Goal: Task Accomplishment & Management: Use online tool/utility

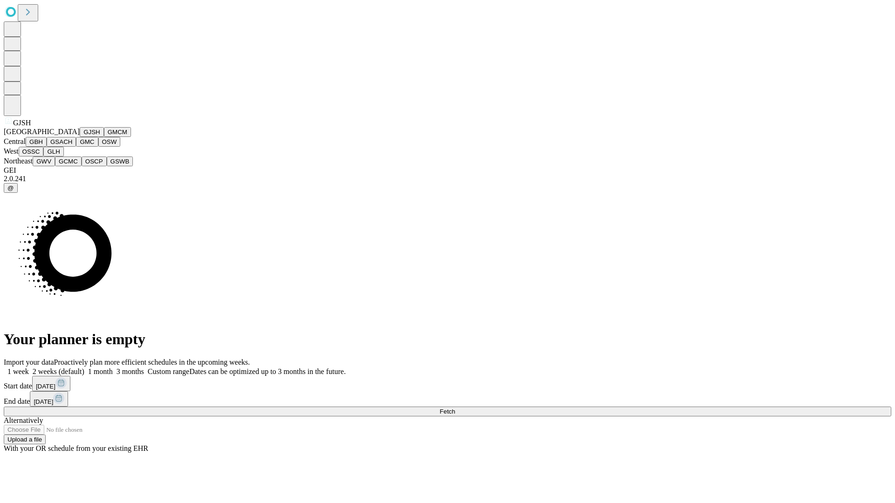
click at [80, 137] on button "GJSH" at bounding box center [92, 132] width 24 height 10
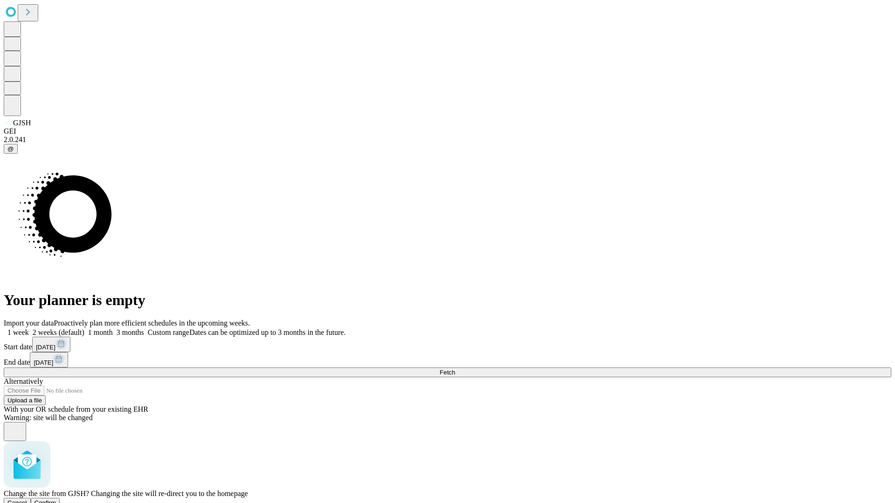
click at [56, 499] on span "Confirm" at bounding box center [45, 502] width 22 height 7
click at [84, 328] on label "2 weeks (default)" at bounding box center [56, 332] width 55 height 8
click at [455, 369] on span "Fetch" at bounding box center [446, 372] width 15 height 7
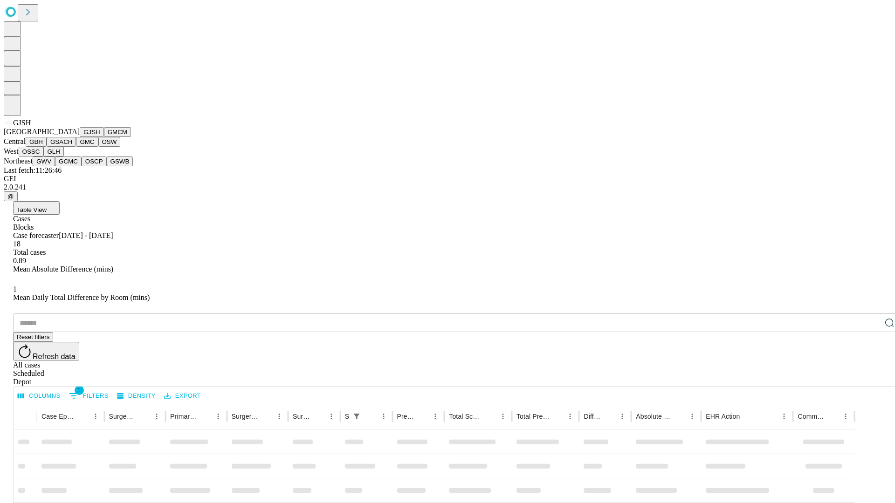
click at [104, 137] on button "GMCM" at bounding box center [117, 132] width 27 height 10
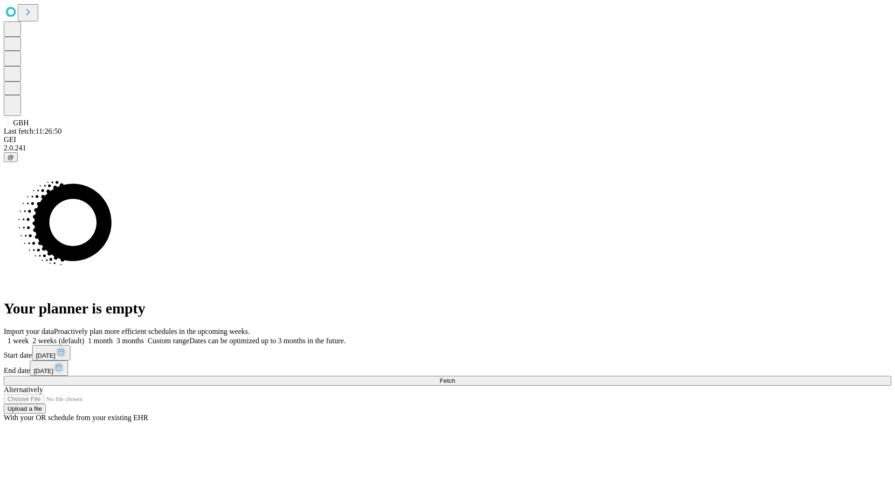
click at [84, 337] on label "2 weeks (default)" at bounding box center [56, 341] width 55 height 8
click at [455, 377] on span "Fetch" at bounding box center [446, 380] width 15 height 7
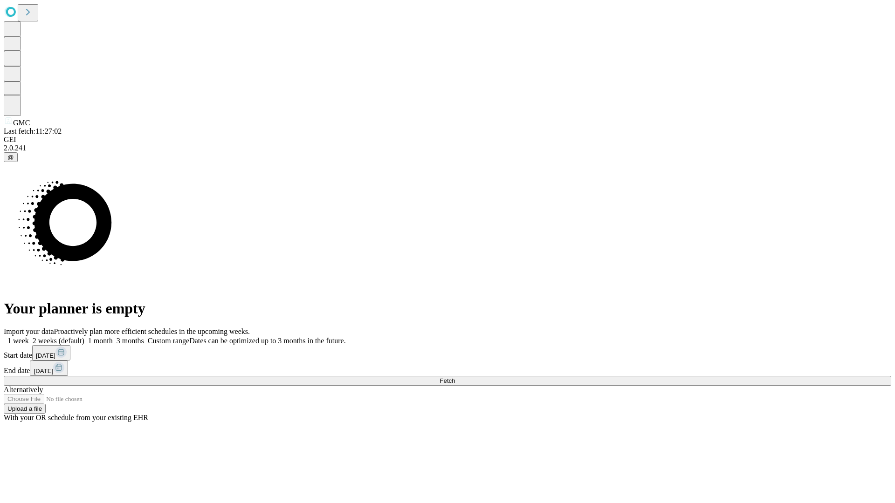
click at [455, 377] on span "Fetch" at bounding box center [446, 380] width 15 height 7
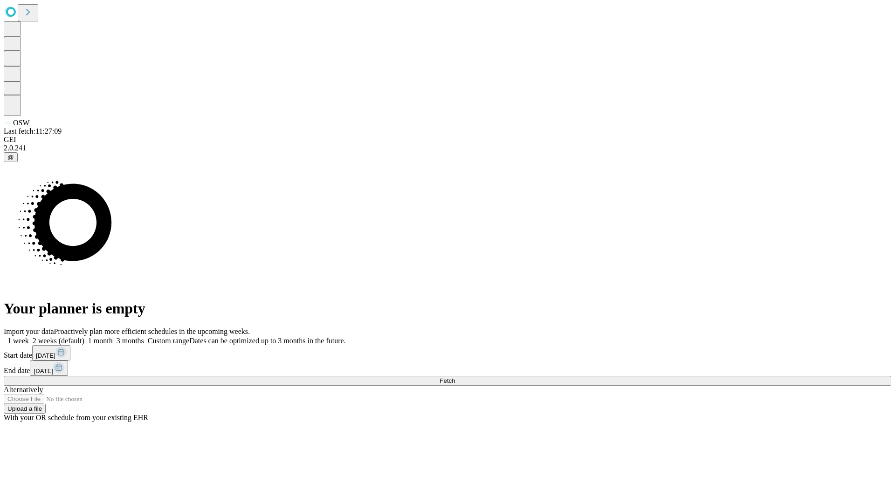
click at [84, 337] on label "2 weeks (default)" at bounding box center [56, 341] width 55 height 8
click at [455, 377] on span "Fetch" at bounding box center [446, 380] width 15 height 7
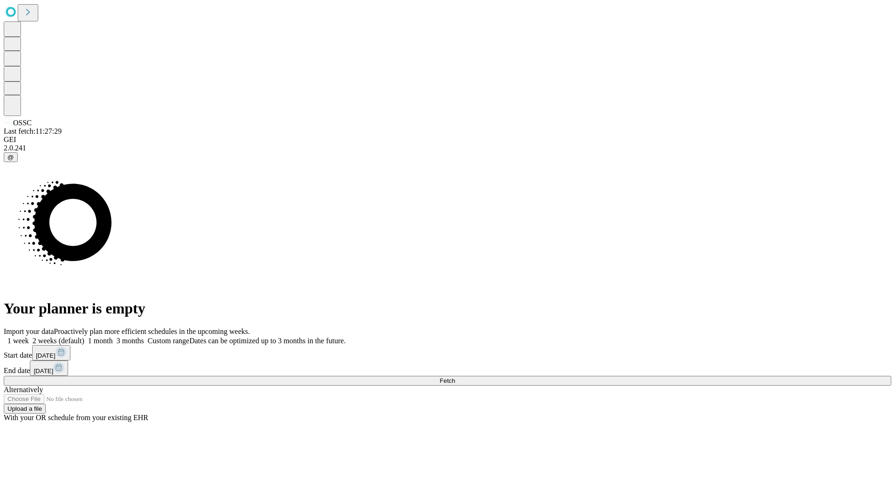
click at [84, 337] on label "2 weeks (default)" at bounding box center [56, 341] width 55 height 8
click at [455, 377] on span "Fetch" at bounding box center [446, 380] width 15 height 7
click at [84, 337] on label "2 weeks (default)" at bounding box center [56, 341] width 55 height 8
click at [455, 377] on span "Fetch" at bounding box center [446, 380] width 15 height 7
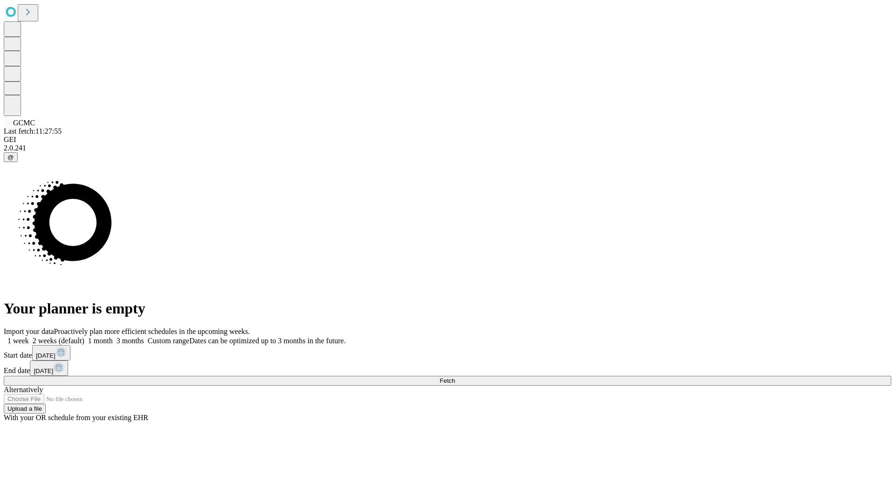
click at [455, 377] on span "Fetch" at bounding box center [446, 380] width 15 height 7
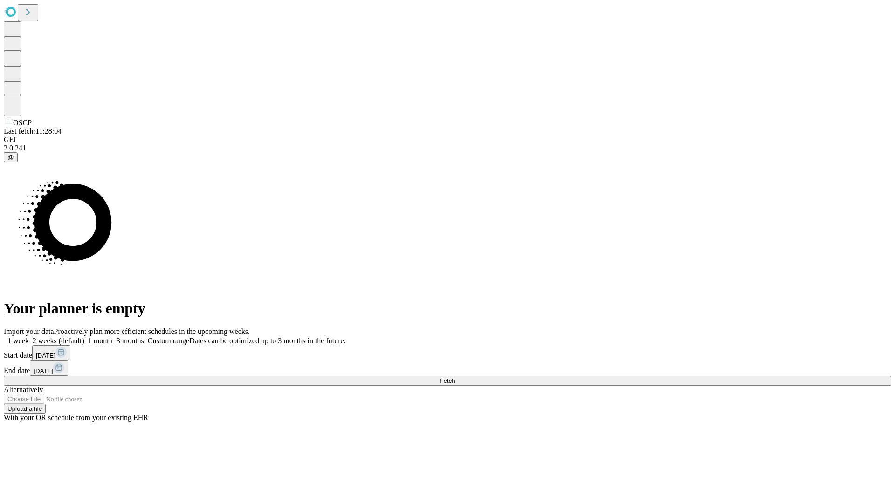
click at [84, 337] on label "2 weeks (default)" at bounding box center [56, 341] width 55 height 8
click at [455, 377] on span "Fetch" at bounding box center [446, 380] width 15 height 7
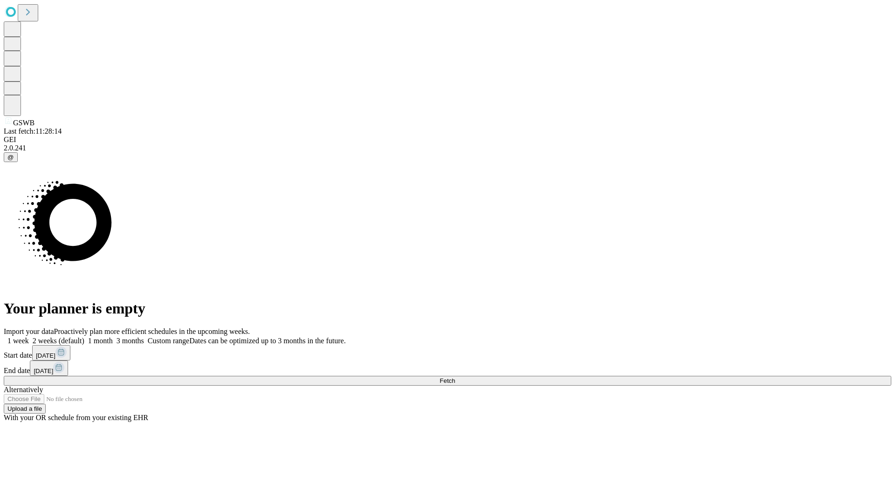
click at [84, 337] on label "2 weeks (default)" at bounding box center [56, 341] width 55 height 8
click at [455, 377] on span "Fetch" at bounding box center [446, 380] width 15 height 7
